Goal: Navigation & Orientation: Find specific page/section

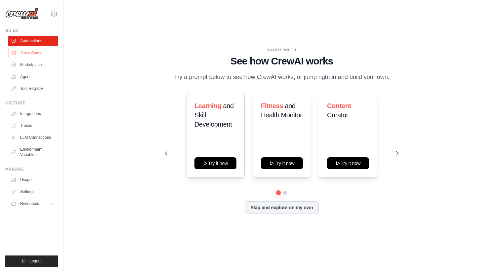
click at [33, 54] on link "Crew Studio" at bounding box center [34, 53] width 50 height 11
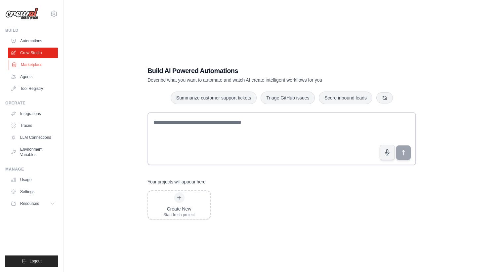
click at [31, 66] on link "Marketplace" at bounding box center [34, 65] width 50 height 11
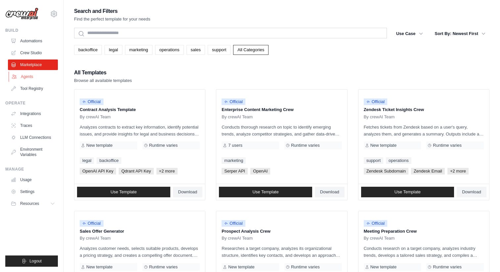
click at [30, 79] on link "Agents" at bounding box center [34, 76] width 50 height 11
